Goal: Check status

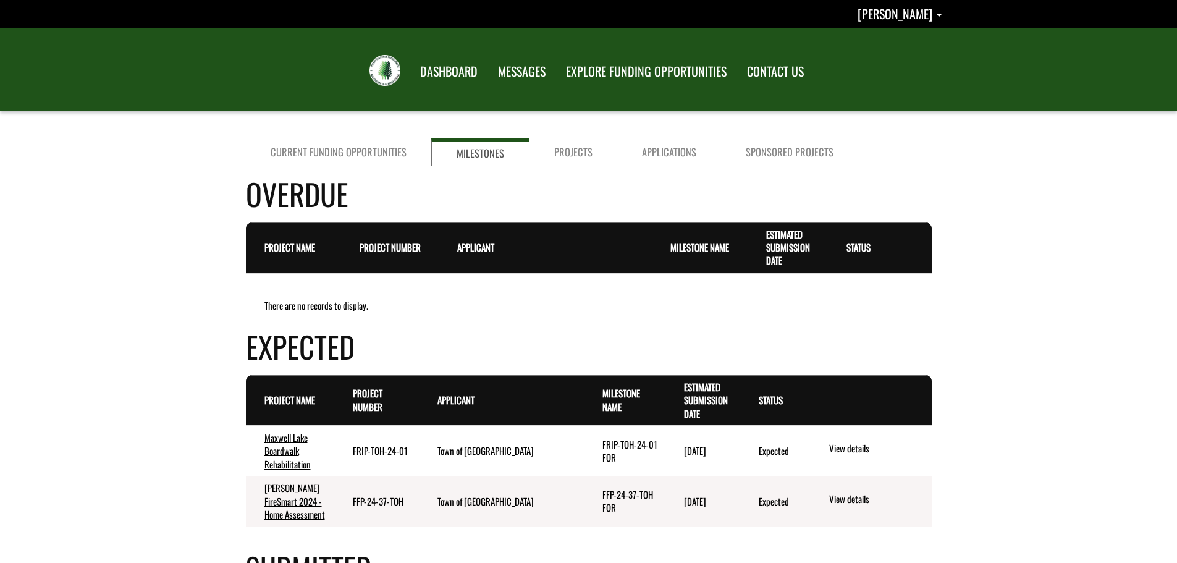
scroll to position [124, 0]
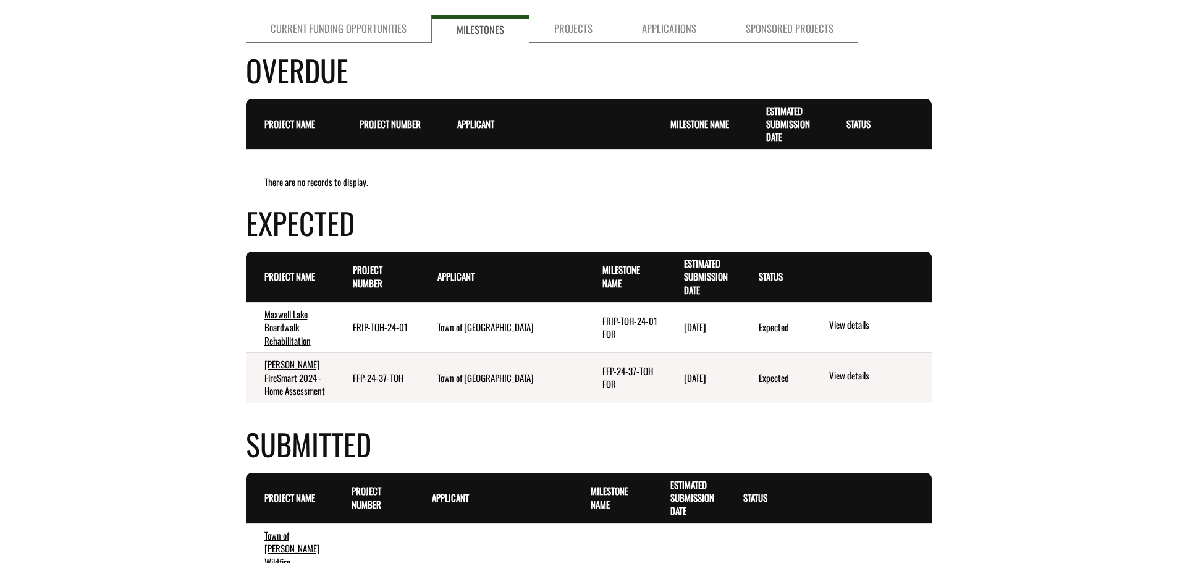
drag, startPoint x: 401, startPoint y: 378, endPoint x: 348, endPoint y: 381, distance: 53.2
click at [348, 381] on td "FFP-24-37-TOH" at bounding box center [376, 378] width 84 height 50
copy td "FFP-24-37-TOH"
click at [843, 369] on link "View details" at bounding box center [877, 376] width 97 height 16
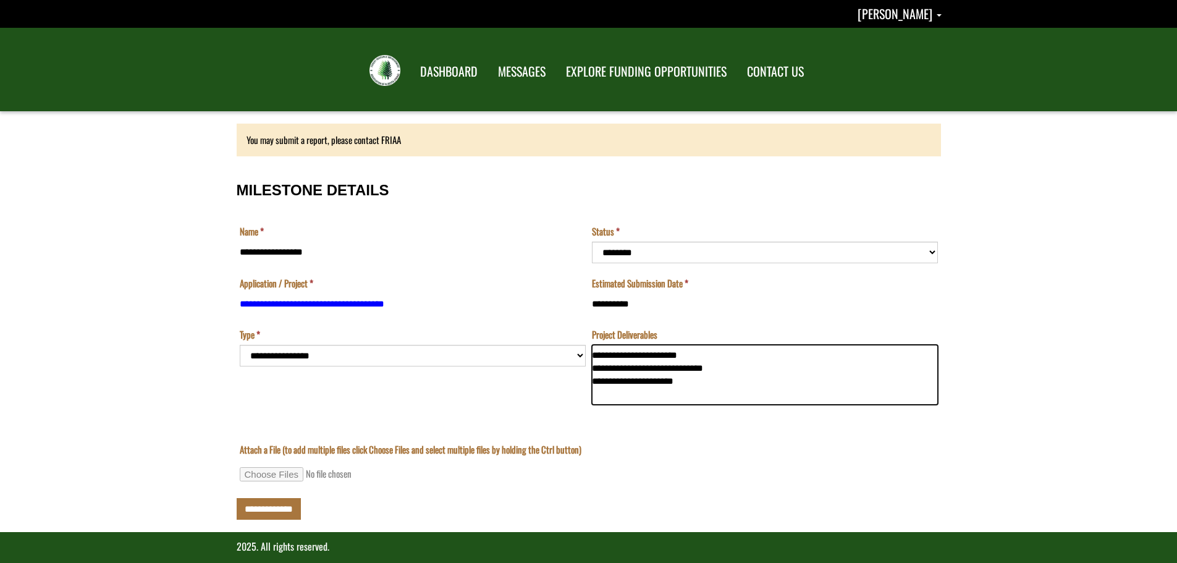
drag, startPoint x: 679, startPoint y: 384, endPoint x: 593, endPoint y: 355, distance: 90.4
click at [593, 355] on textarea "**********" at bounding box center [765, 375] width 346 height 61
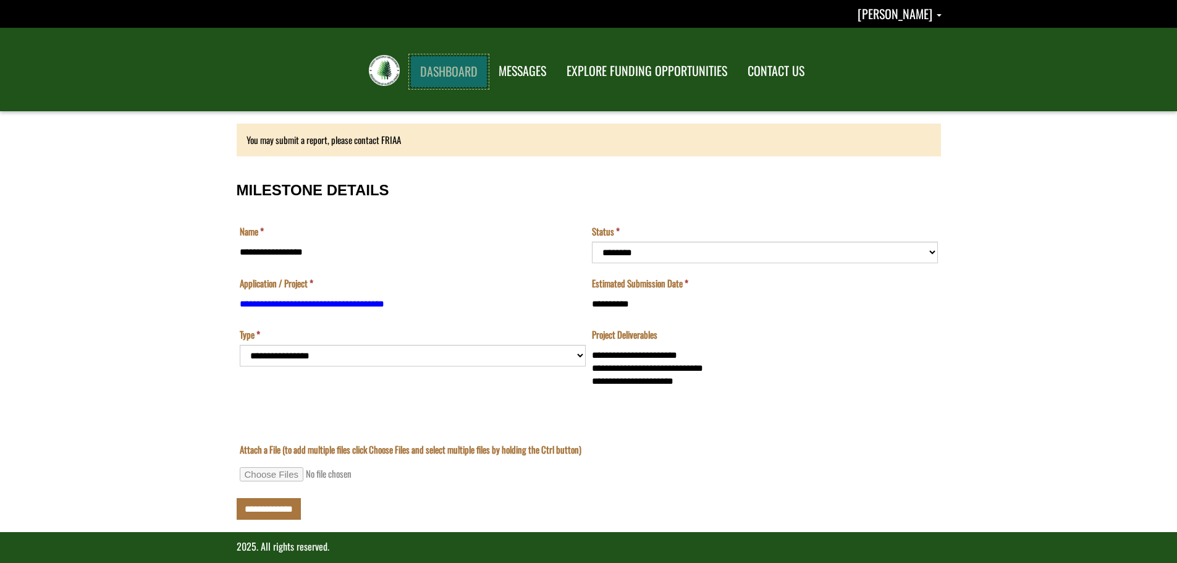
click at [469, 65] on link "DASHBOARD" at bounding box center [448, 72] width 77 height 32
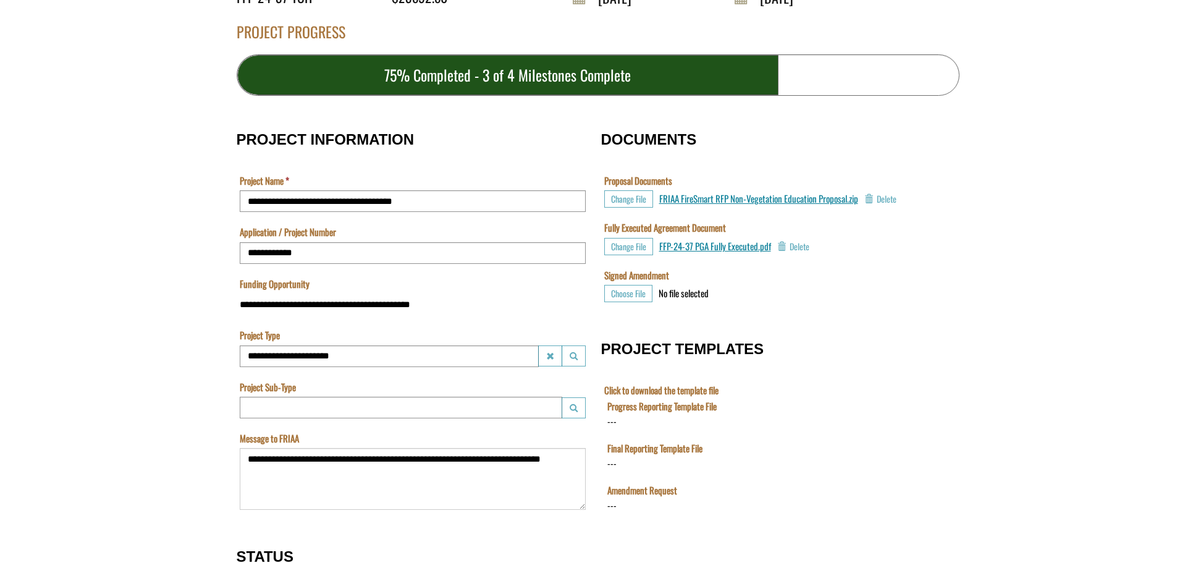
scroll to position [309, 0]
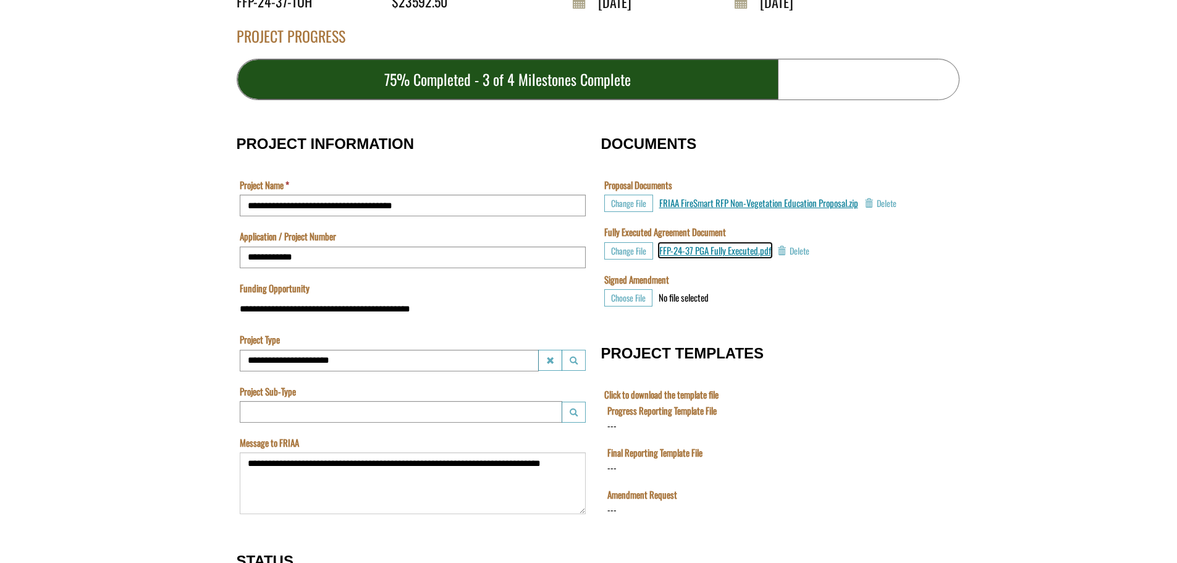
click at [718, 253] on span "FFP-24-37 PGA Fully Executed.pdf" at bounding box center [715, 250] width 112 height 14
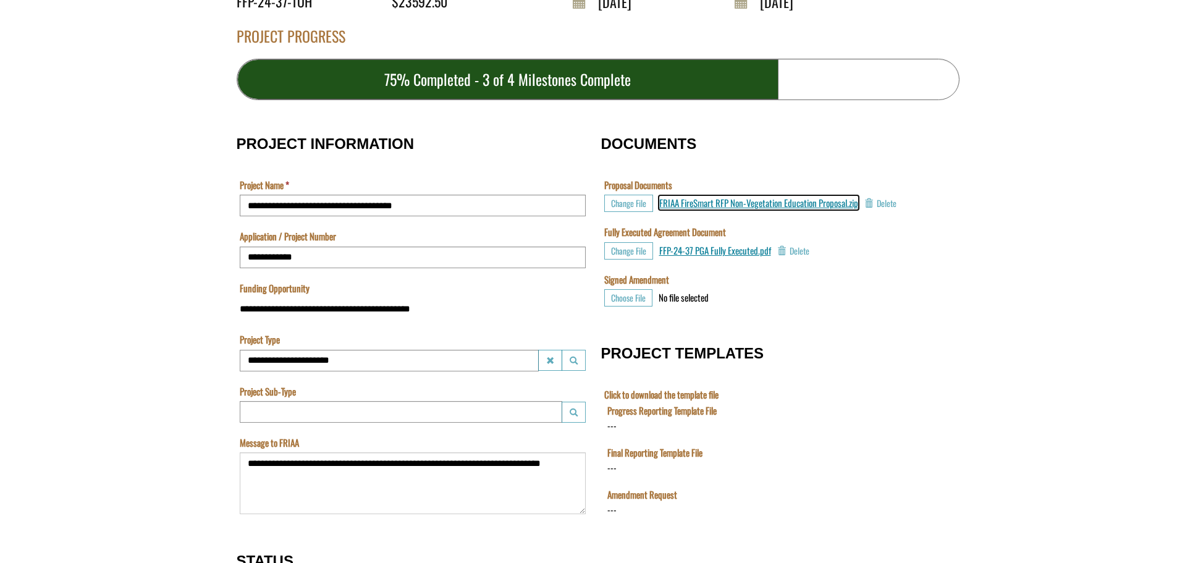
click at [727, 203] on span "FRIAA FireSmart RFP Non-Vegetation Education Proposal.zip" at bounding box center [758, 203] width 199 height 14
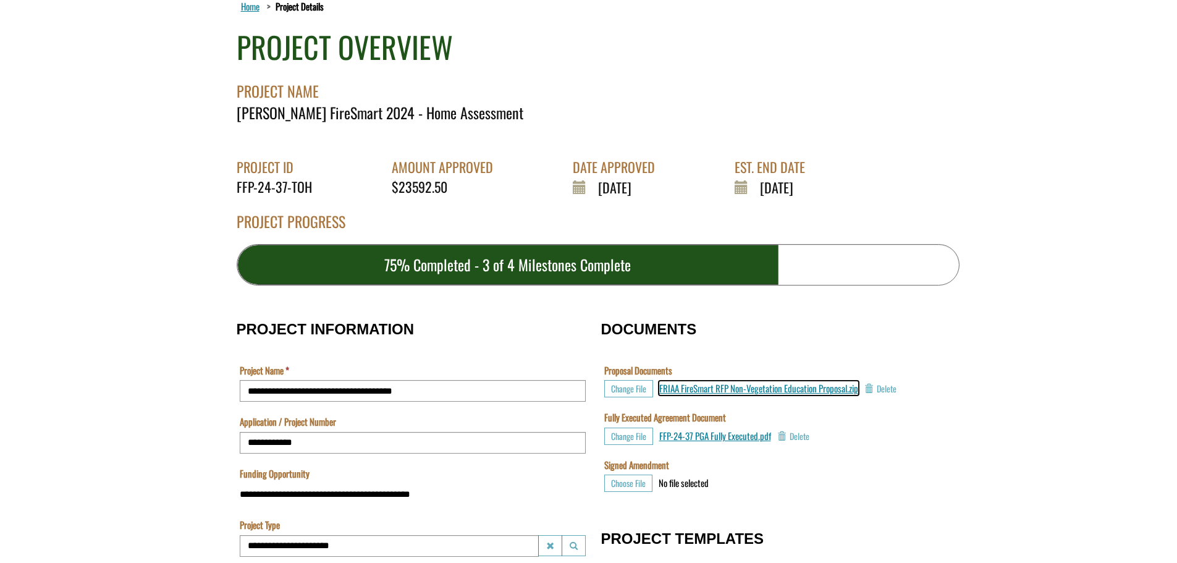
scroll to position [62, 0]
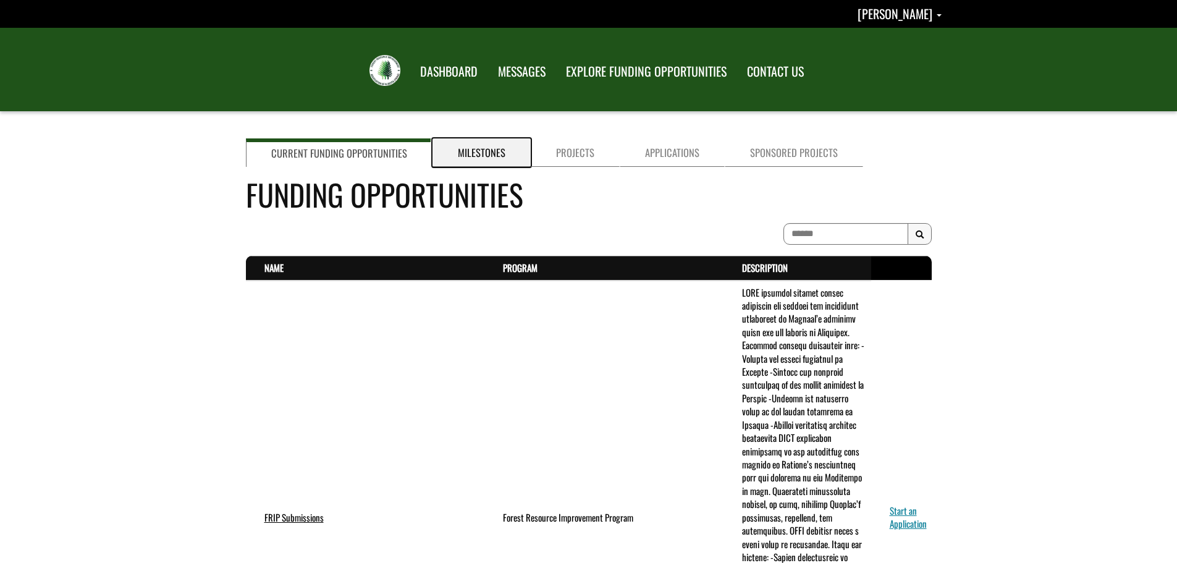
click at [486, 155] on link "Milestones" at bounding box center [481, 152] width 98 height 28
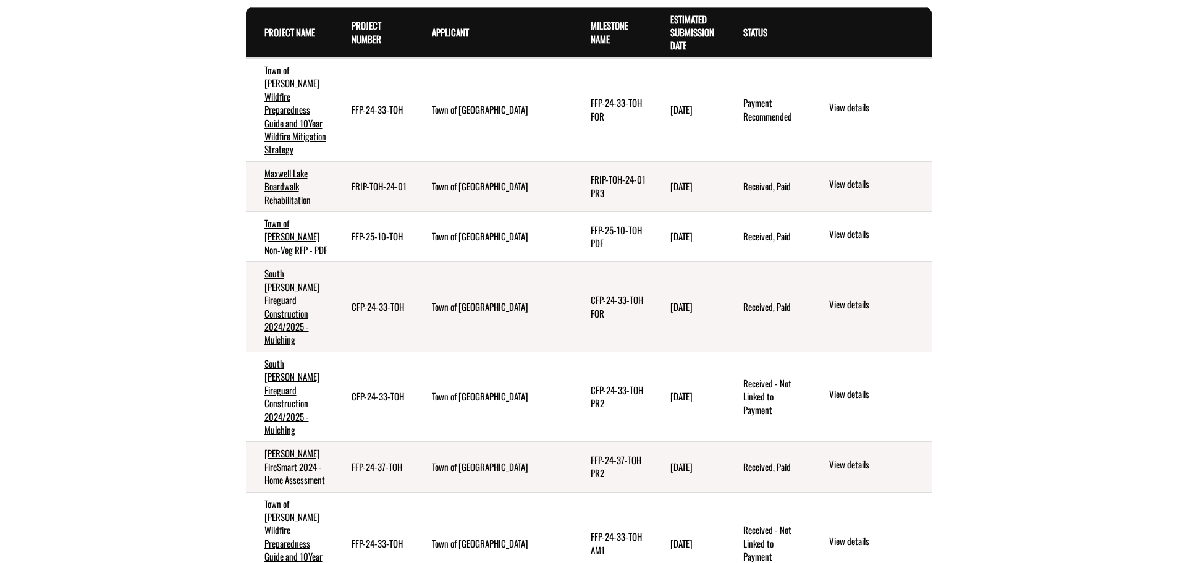
scroll to position [618, 0]
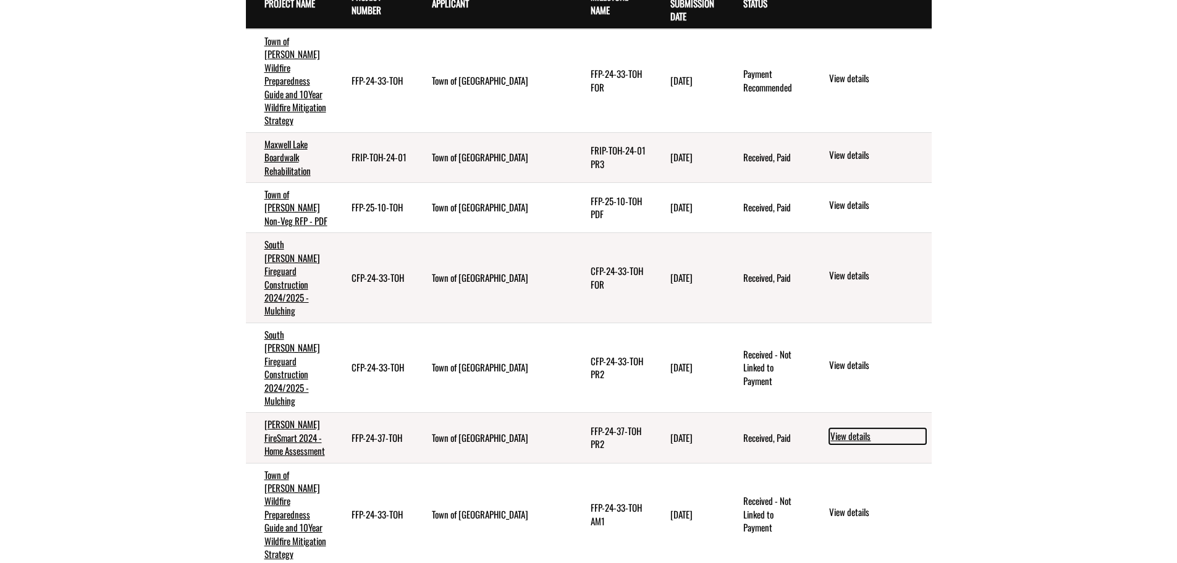
click at [854, 428] on link "View details" at bounding box center [877, 436] width 97 height 16
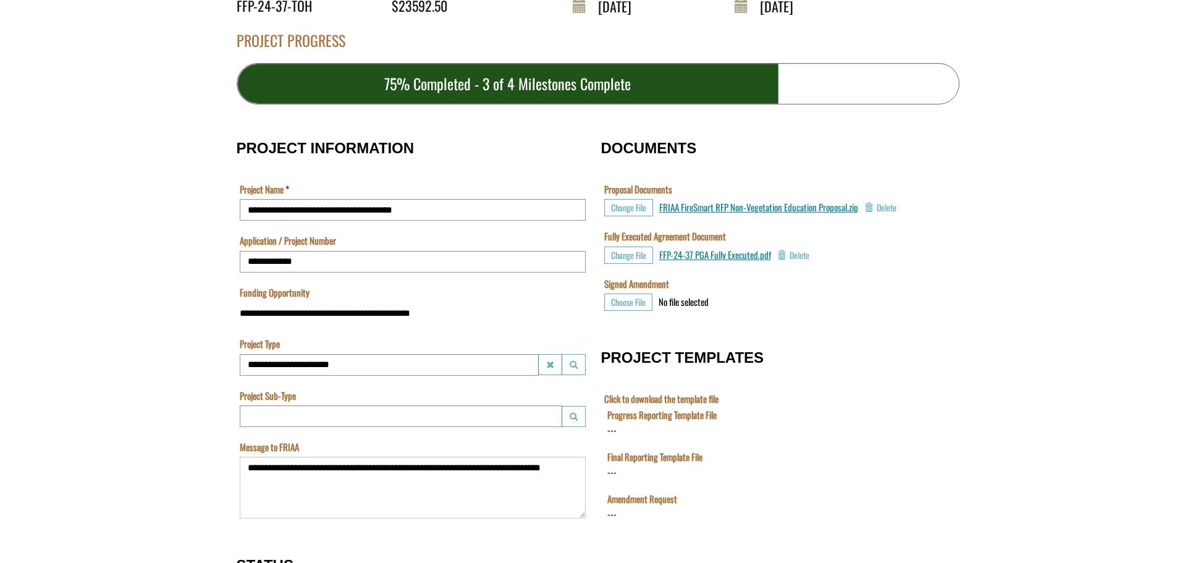
scroll to position [124, 0]
